Goal: Communication & Community: Answer question/provide support

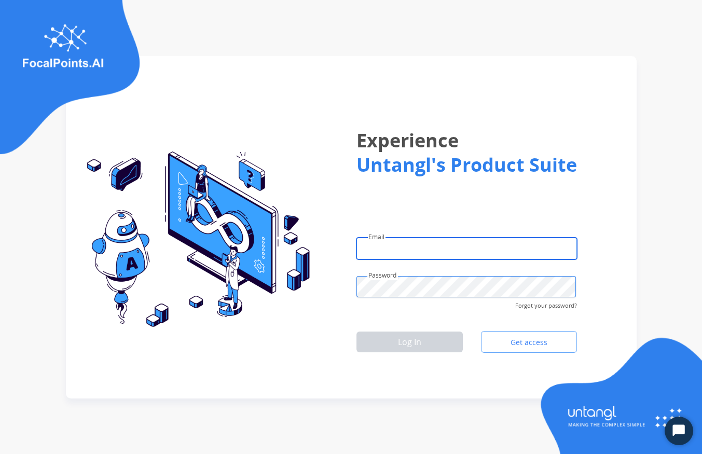
type input "**********"
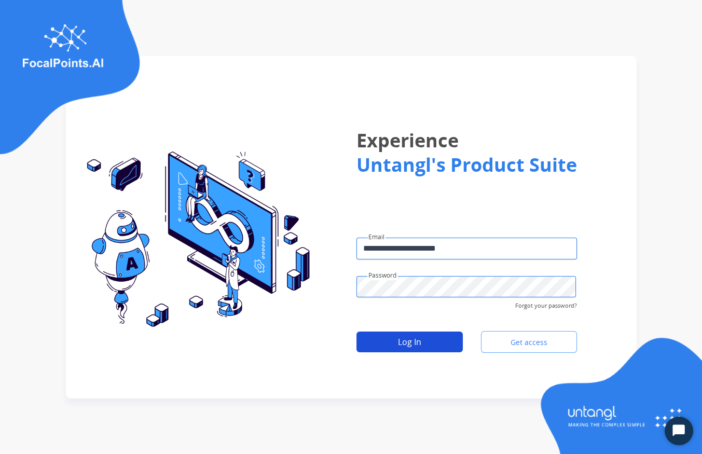
click at [380, 342] on button "Log In" at bounding box center [409, 341] width 106 height 21
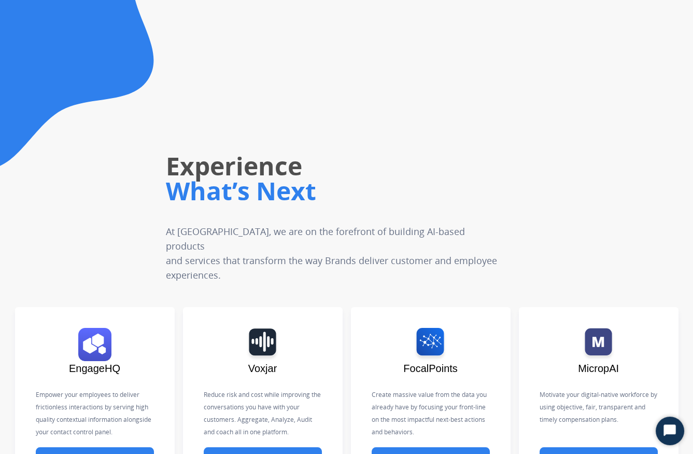
click at [493, 117] on div "Experience What’s Next At [GEOGRAPHIC_DATA], we are on the forefront of buildin…" at bounding box center [312, 161] width 377 height 241
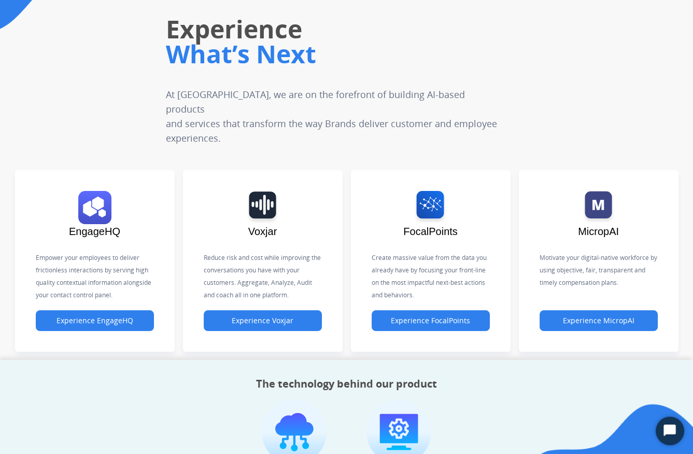
scroll to position [137, 0]
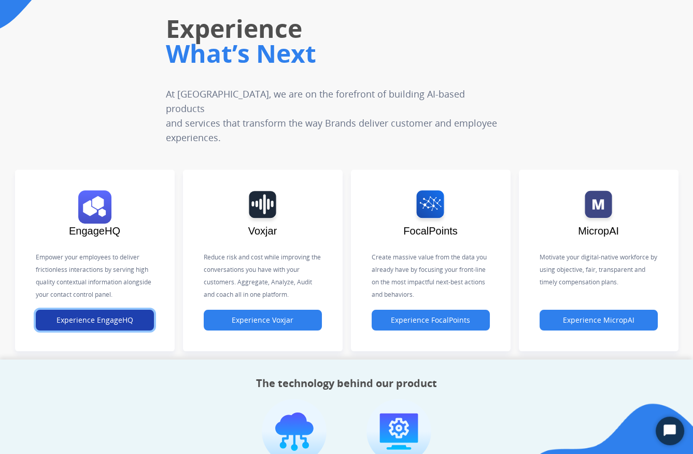
click at [107, 310] on button "Experience EngageHQ" at bounding box center [95, 320] width 118 height 21
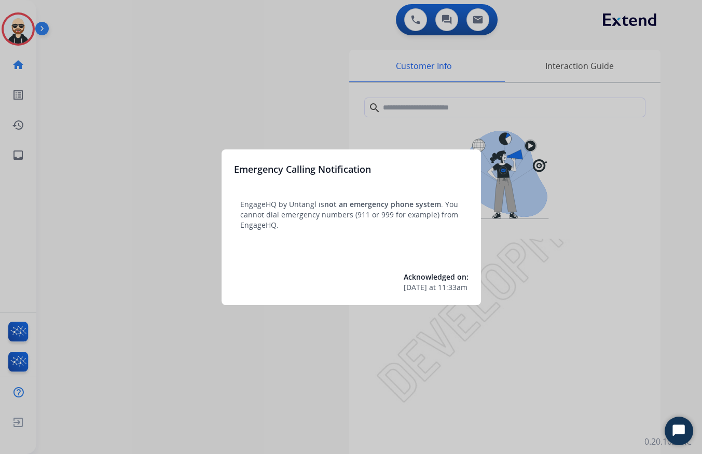
click at [130, 246] on div at bounding box center [351, 227] width 702 height 454
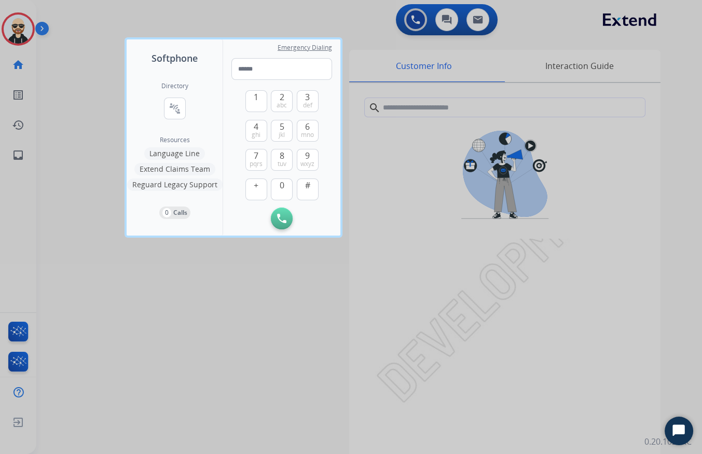
click at [135, 332] on div at bounding box center [351, 227] width 702 height 454
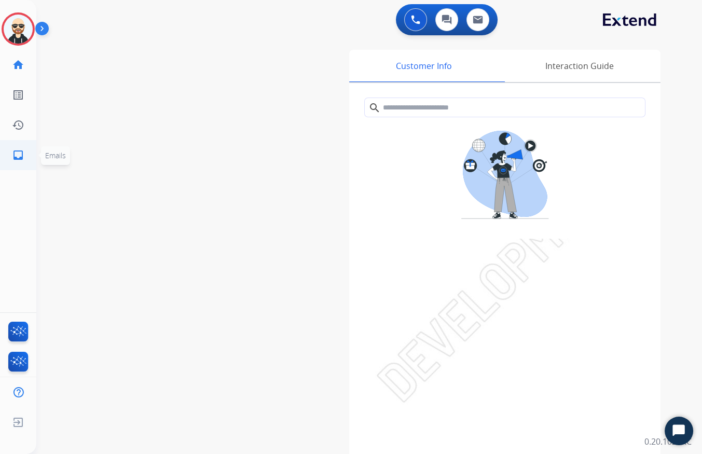
click at [18, 151] on mat-icon "inbox" at bounding box center [18, 155] width 12 height 12
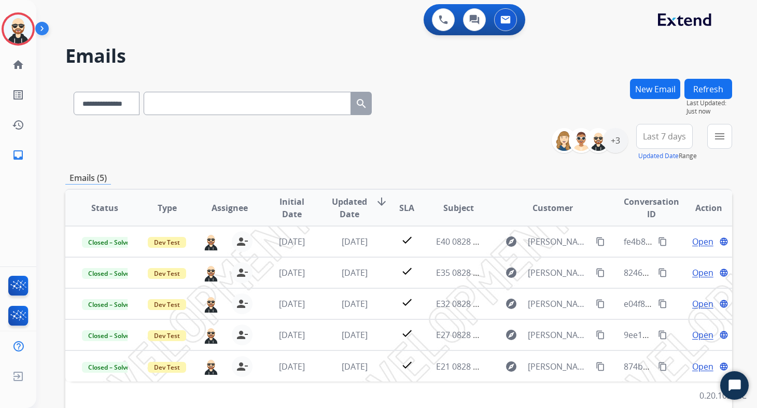
drag, startPoint x: 839, startPoint y: 24, endPoint x: 503, endPoint y: 133, distance: 353.1
click at [503, 133] on div "**********" at bounding box center [398, 142] width 667 height 37
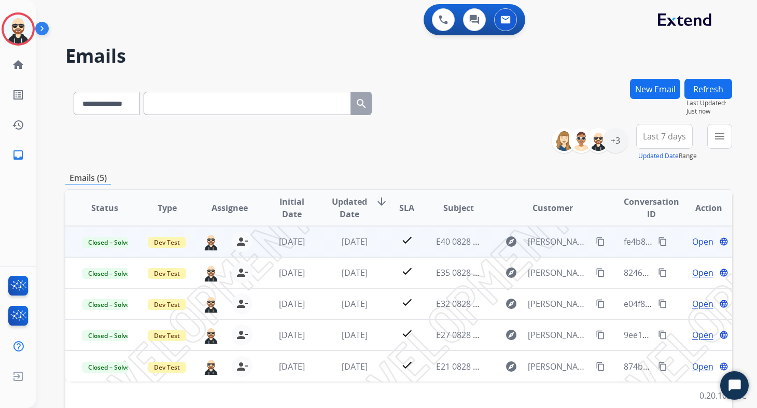
click at [378, 247] on td "check" at bounding box center [398, 241] width 41 height 31
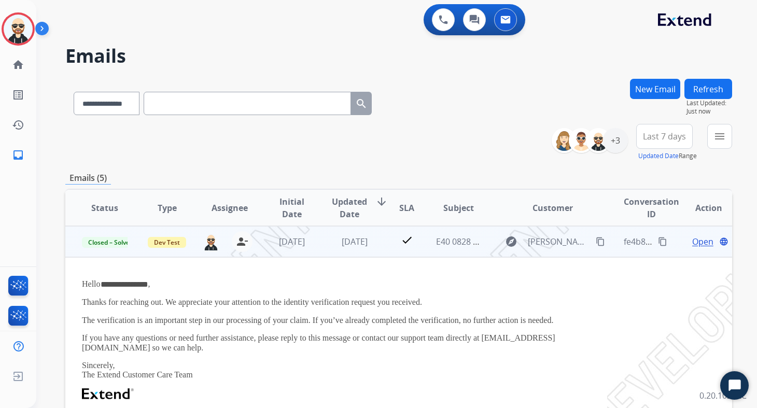
click at [379, 244] on td "check" at bounding box center [398, 241] width 41 height 31
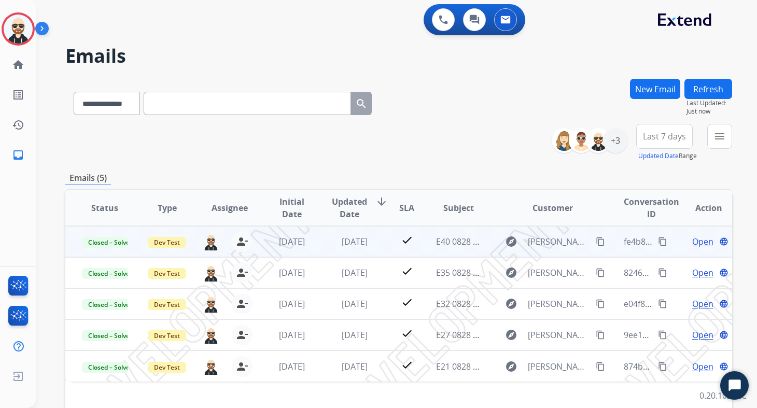
click at [379, 244] on td "check" at bounding box center [398, 241] width 41 height 31
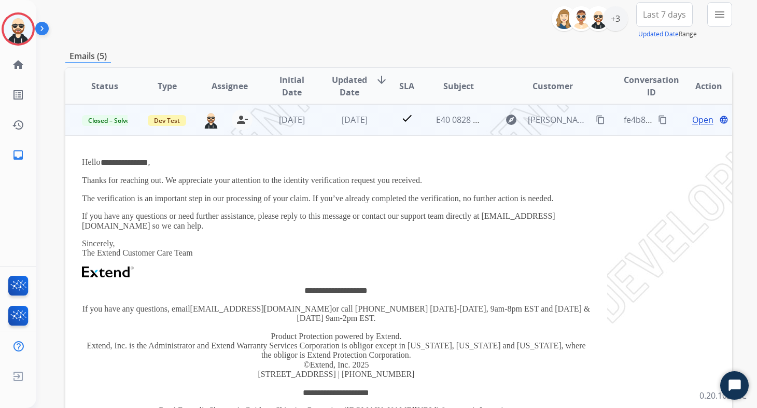
scroll to position [103, 0]
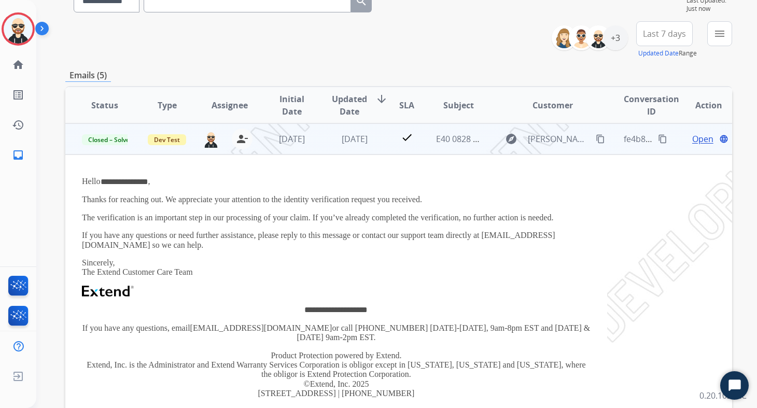
click at [391, 148] on td "check" at bounding box center [398, 138] width 41 height 31
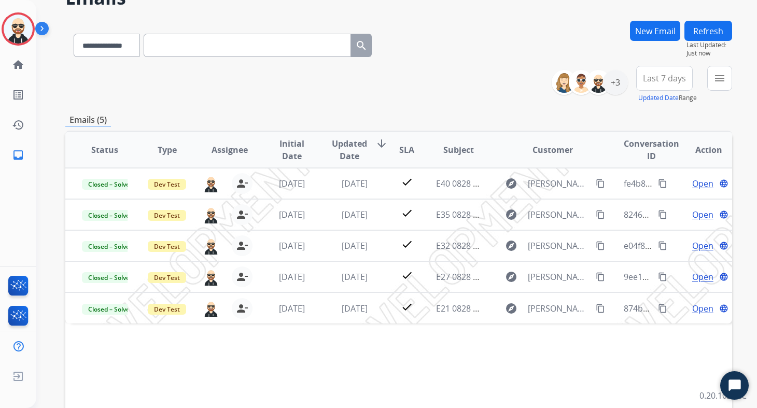
scroll to position [0, 0]
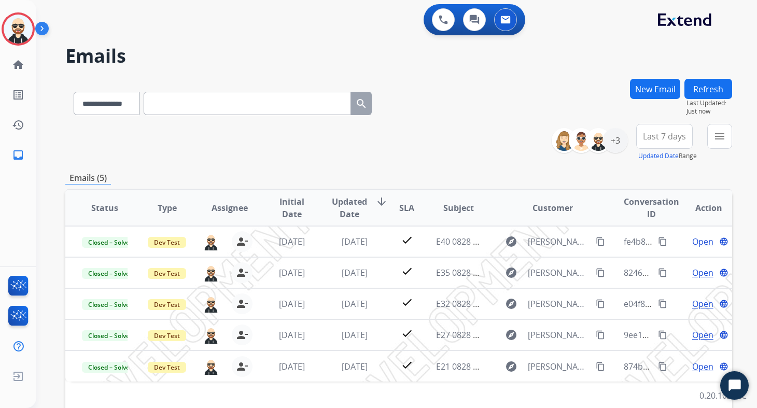
click at [656, 92] on button "New Email" at bounding box center [655, 89] width 50 height 20
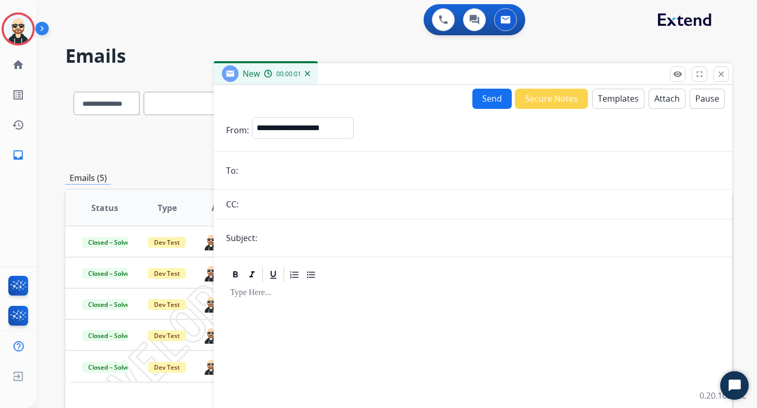
click at [625, 102] on button "Templates" at bounding box center [618, 99] width 52 height 20
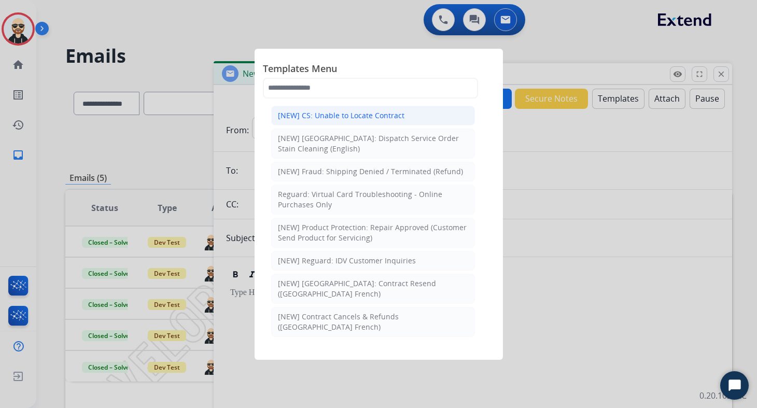
click at [359, 118] on div "[NEW] CS: Unable to Locate Contract" at bounding box center [341, 115] width 127 height 10
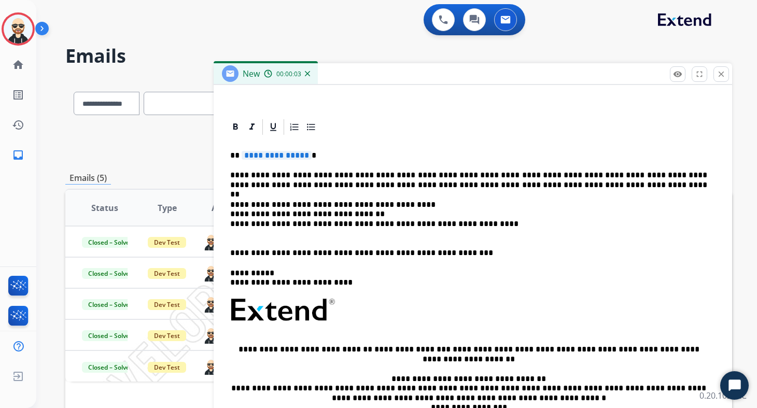
scroll to position [231, 0]
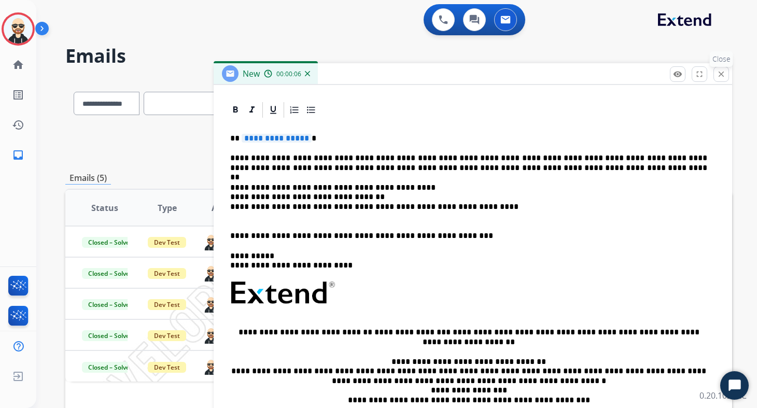
click at [701, 71] on mat-icon "close" at bounding box center [721, 73] width 9 height 9
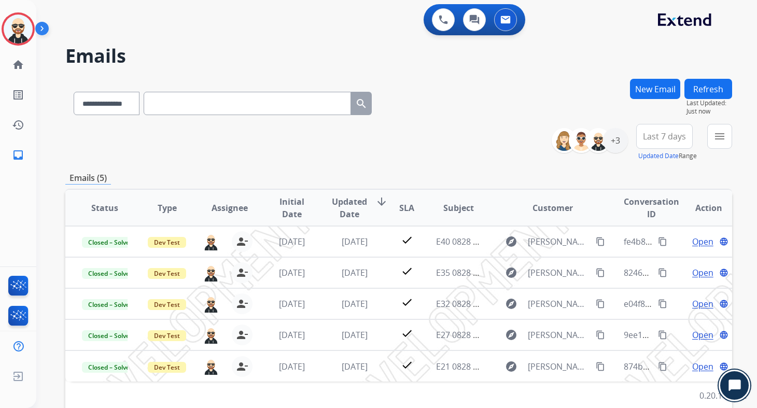
click at [701, 386] on icon "Open Chat" at bounding box center [735, 385] width 12 height 11
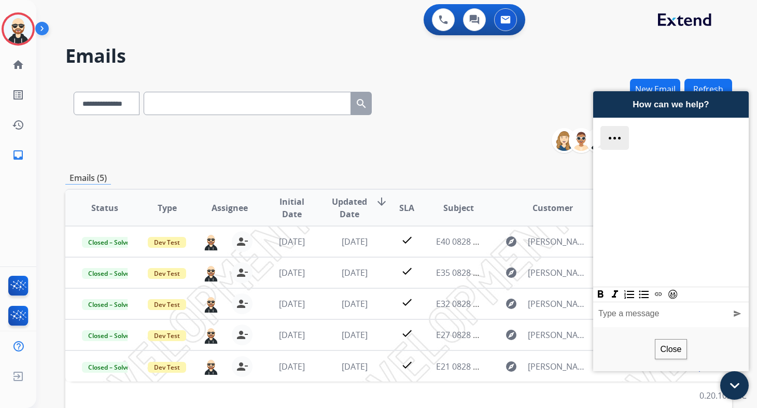
scroll to position [0, 0]
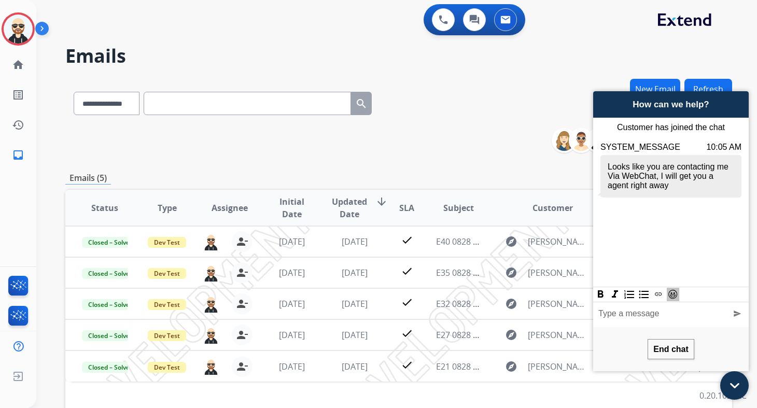
click at [668, 297] on icon "EMOJIS" at bounding box center [673, 294] width 10 height 10
click at [675, 294] on icon "EMOJIS" at bounding box center [673, 294] width 10 height 10
click at [632, 312] on div "Chat Widget" at bounding box center [665, 314] width 132 height 12
